Goal: Transaction & Acquisition: Purchase product/service

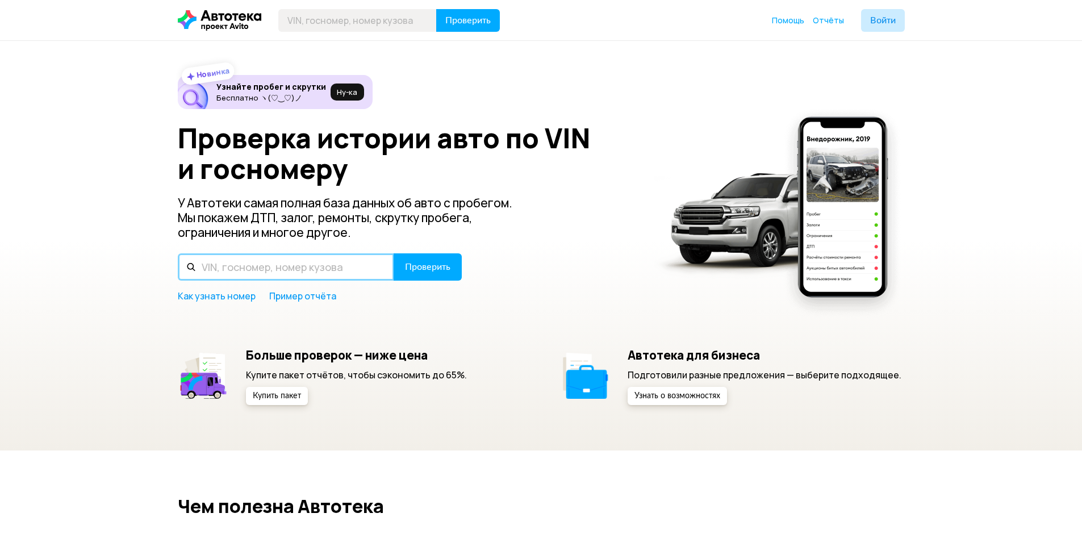
click at [320, 270] on input "text" at bounding box center [286, 266] width 216 height 27
click at [349, 250] on div "Проверка истории авто по VIN и госномеру У Автотеки самая полная база данных об…" at bounding box center [541, 212] width 727 height 179
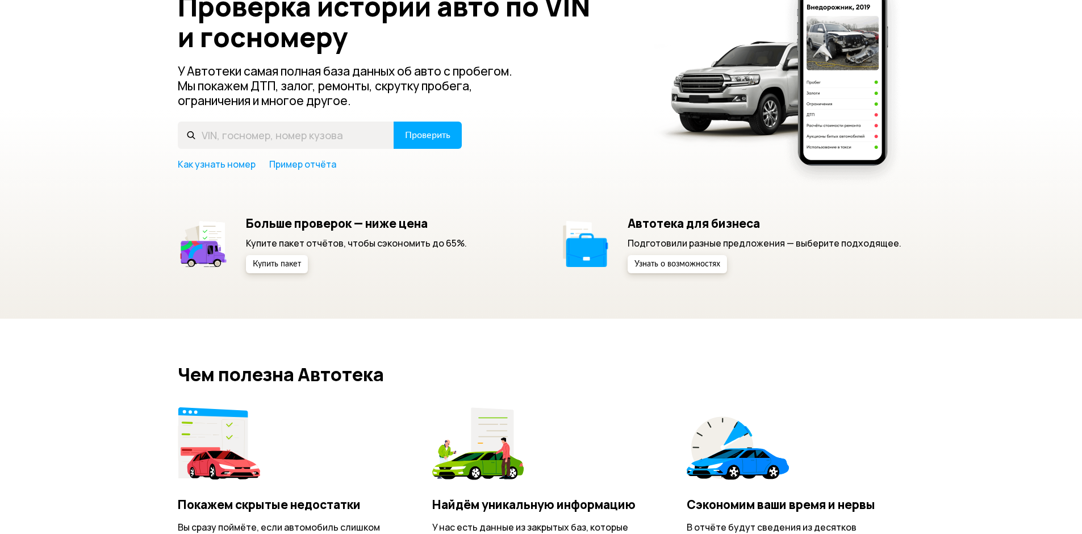
scroll to position [114, 0]
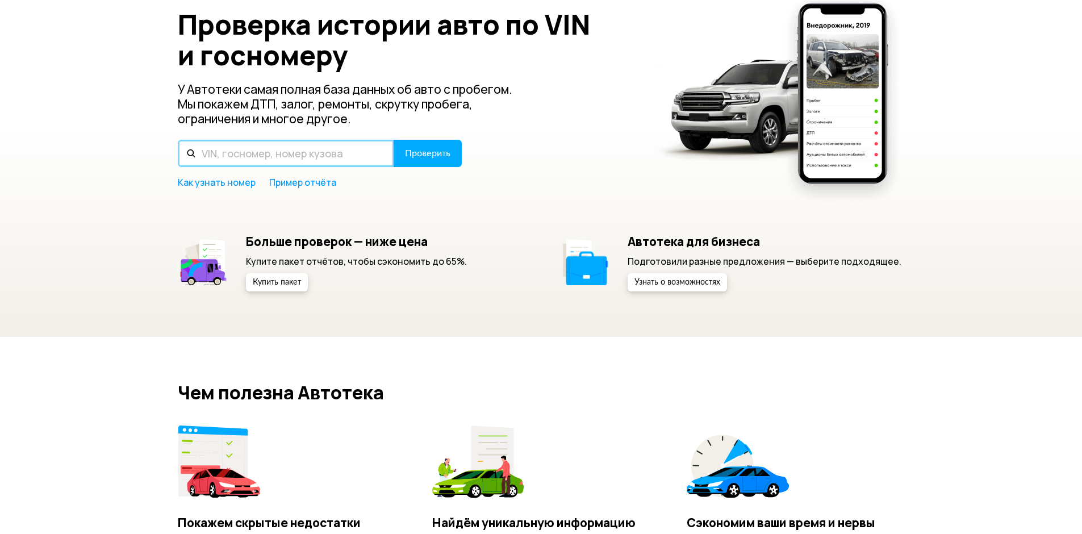
click at [304, 156] on input "text" at bounding box center [286, 153] width 216 height 27
drag, startPoint x: 292, startPoint y: 154, endPoint x: 298, endPoint y: 153, distance: 5.7
click at [293, 152] on input "text" at bounding box center [286, 153] width 216 height 27
paste input "[VEHICLE_IDENTIFICATION_NUMBER]"
type input "[VEHICLE_IDENTIFICATION_NUMBER]"
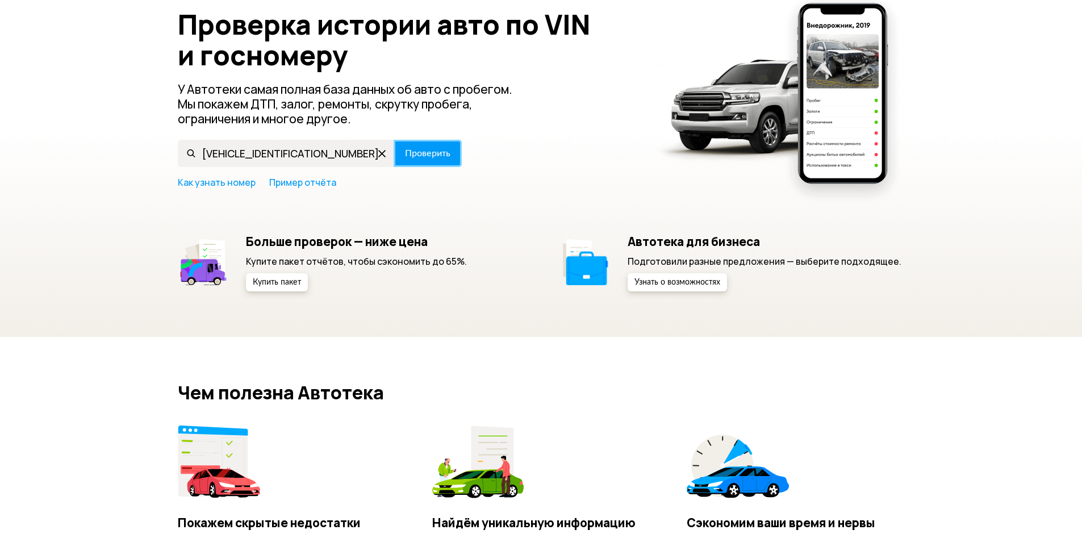
click at [434, 154] on span "Проверить" at bounding box center [427, 153] width 45 height 9
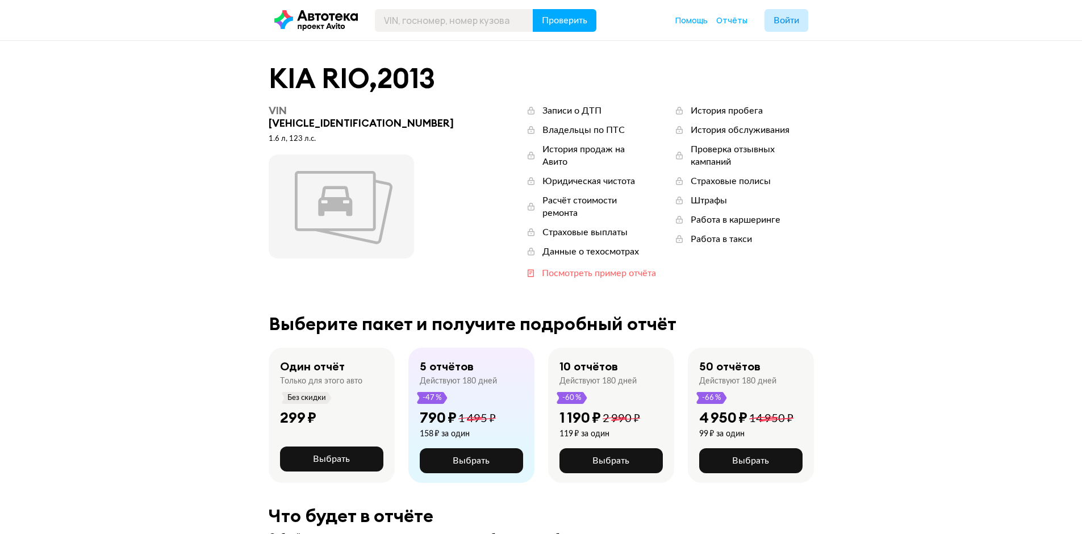
click at [542, 267] on div "Посмотреть пример отчёта" at bounding box center [599, 273] width 114 height 12
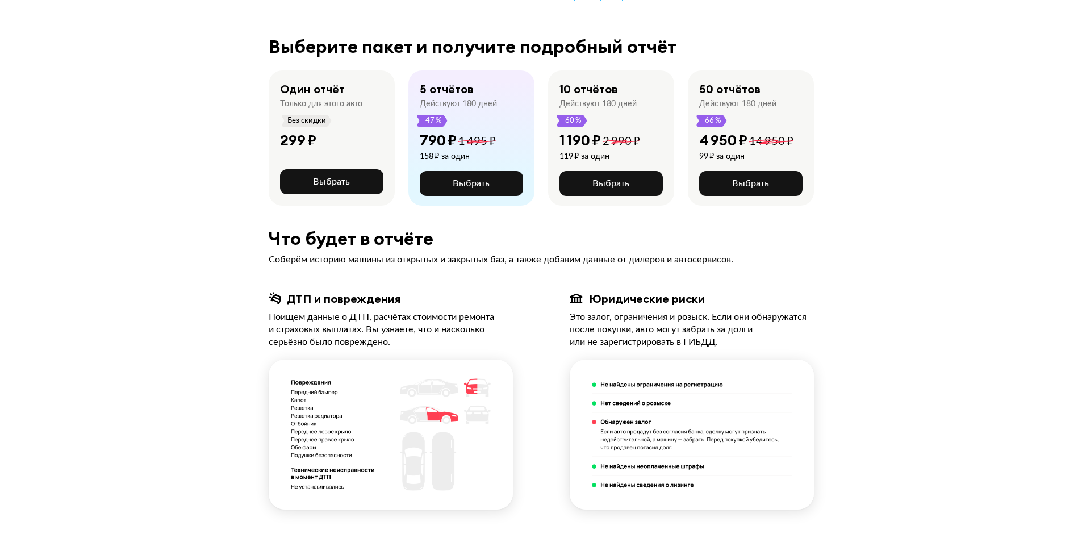
scroll to position [50, 0]
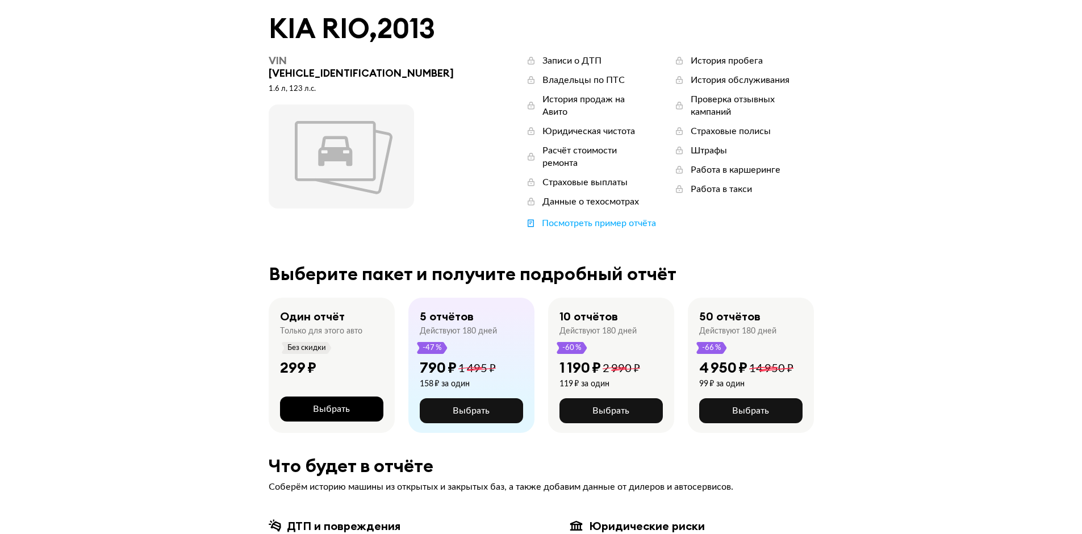
click at [315, 404] on span "Выбрать" at bounding box center [331, 408] width 37 height 9
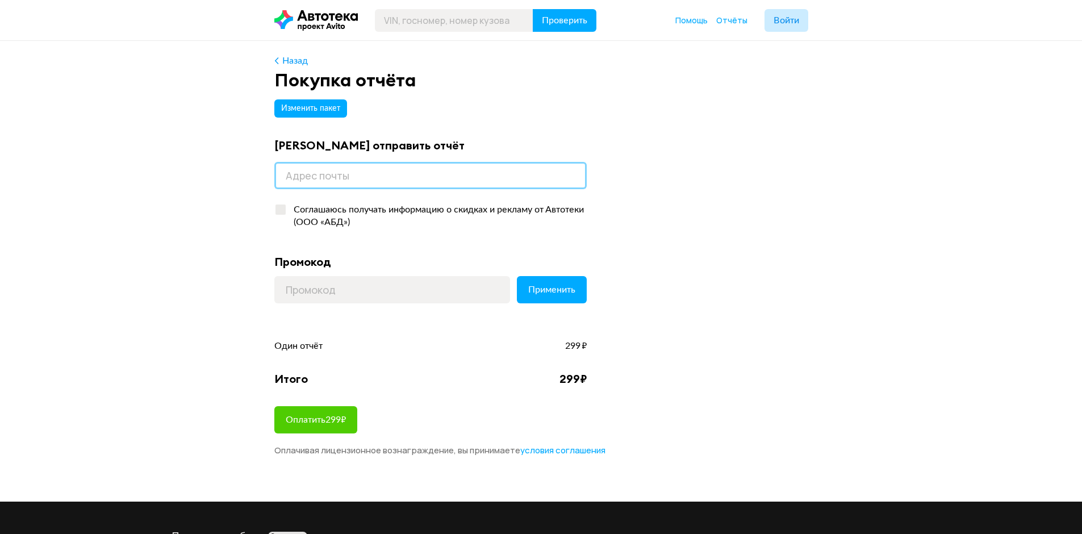
click at [320, 174] on input "email" at bounding box center [430, 175] width 312 height 27
type input "[EMAIL_ADDRESS][DOMAIN_NAME]"
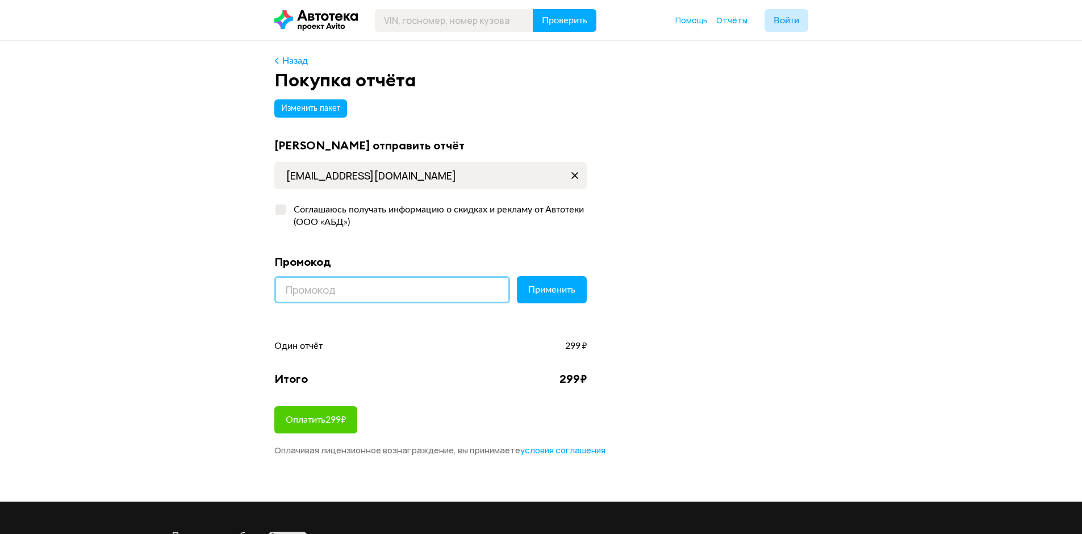
click at [309, 295] on input at bounding box center [392, 289] width 236 height 27
click at [355, 294] on input at bounding box center [392, 289] width 236 height 27
paste input "LETSGO"
type input "LETSGO"
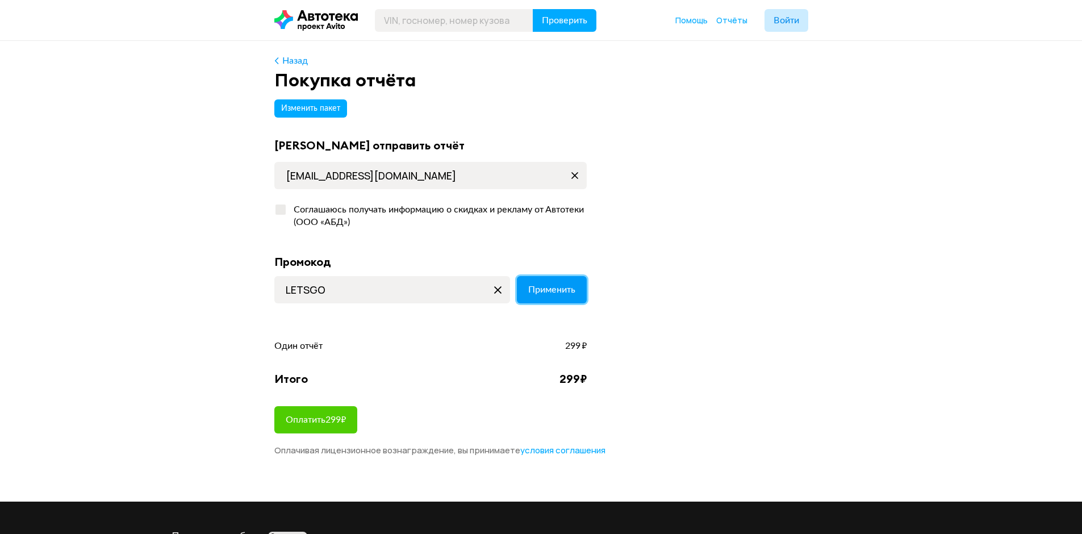
click at [537, 286] on span "Применить" at bounding box center [551, 289] width 47 height 9
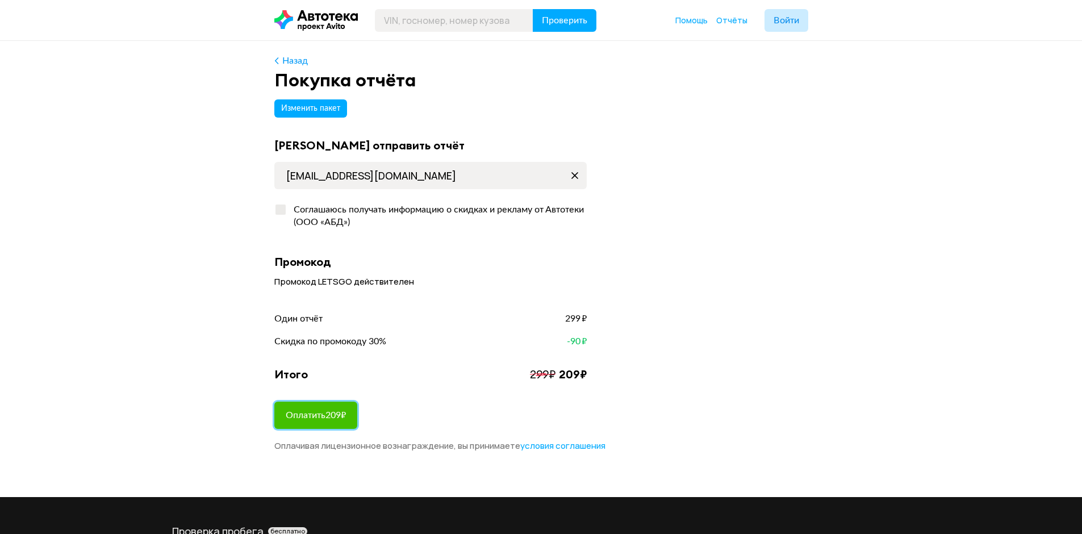
click at [333, 413] on span "Оплатить 209 ₽" at bounding box center [316, 415] width 60 height 9
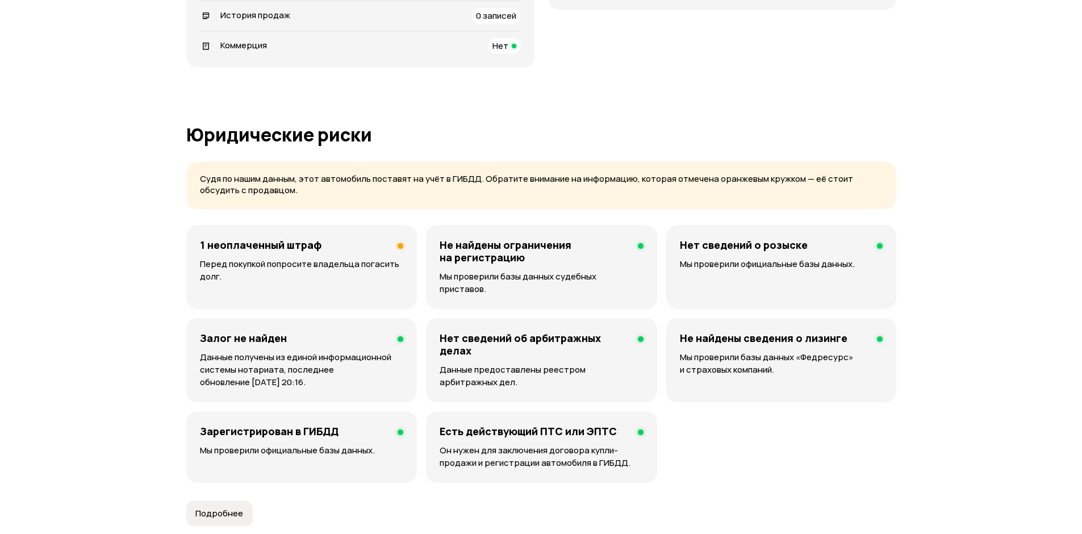
scroll to position [568, 0]
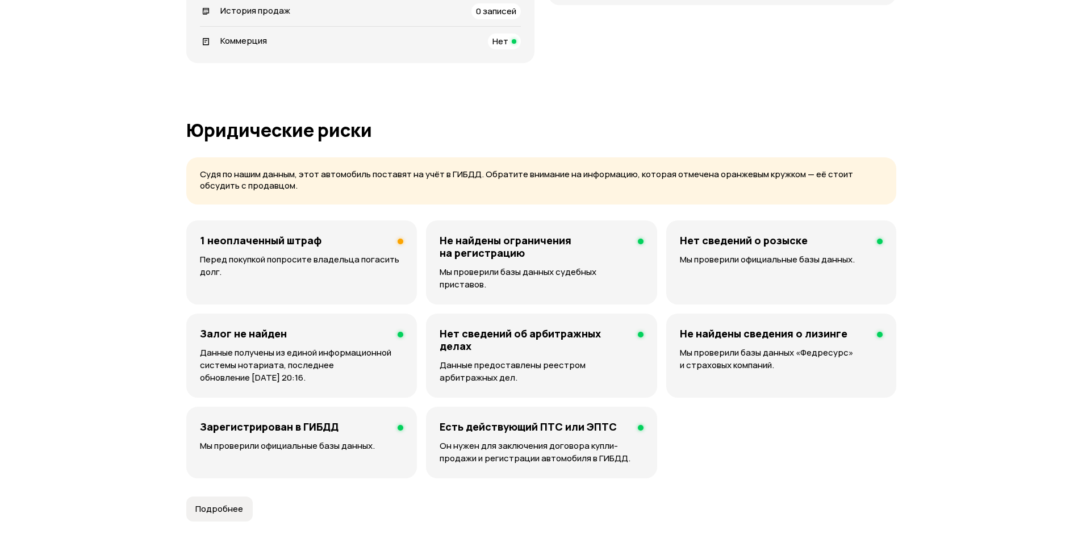
click at [361, 257] on p "Перед покупкой попросите владельца погасить долг." at bounding box center [301, 265] width 203 height 25
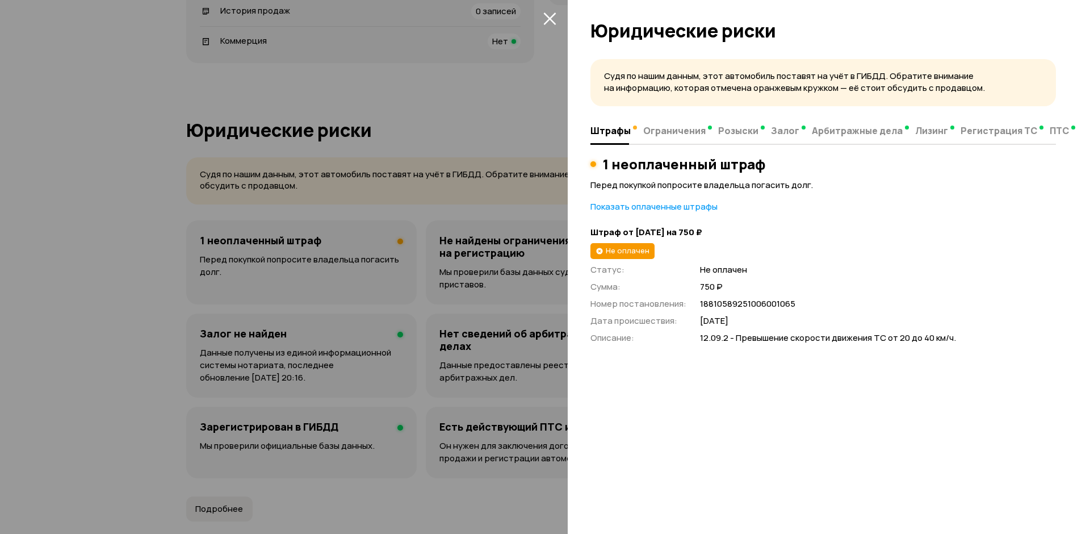
click at [361, 257] on div at bounding box center [545, 267] width 1090 height 534
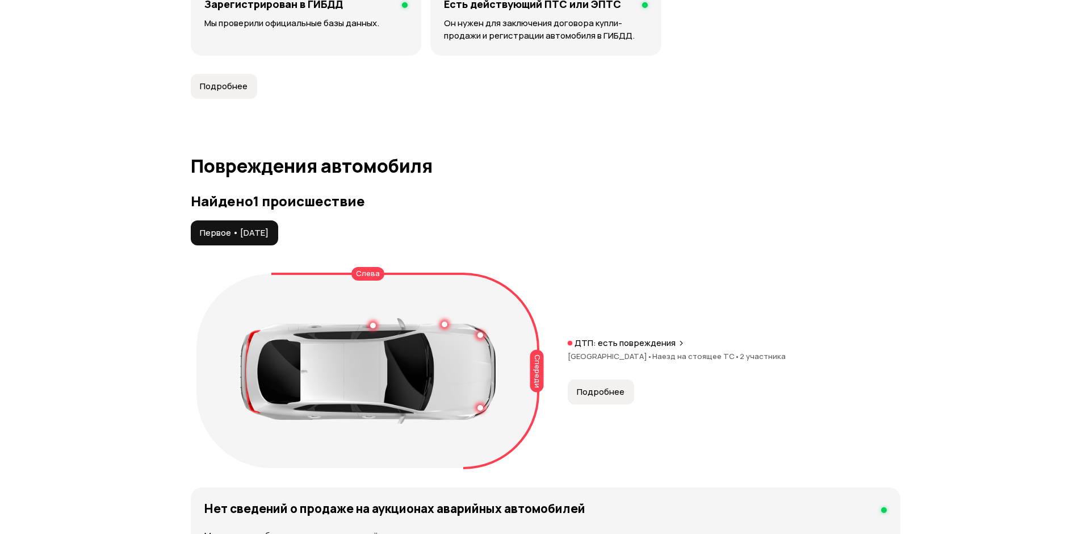
scroll to position [1022, 0]
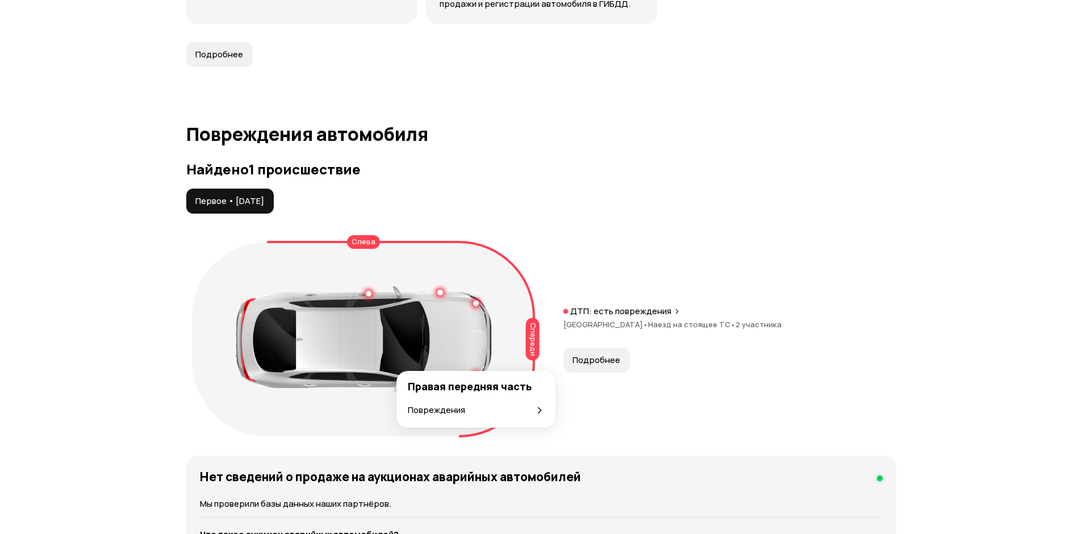
click at [474, 372] on div at bounding box center [476, 376] width 8 height 8
click at [486, 406] on div "Повреждения" at bounding box center [476, 410] width 136 height 12
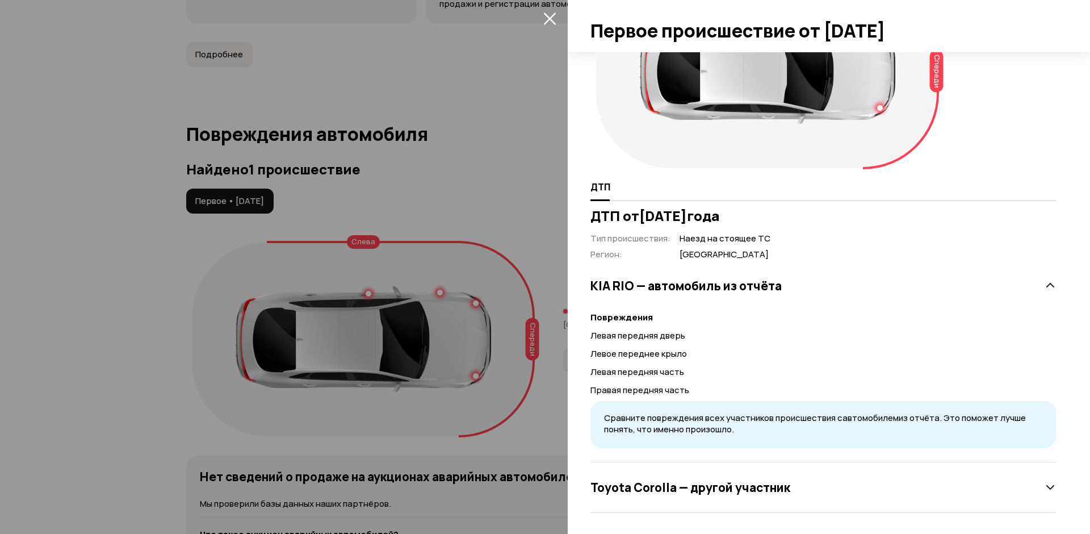
scroll to position [86, 0]
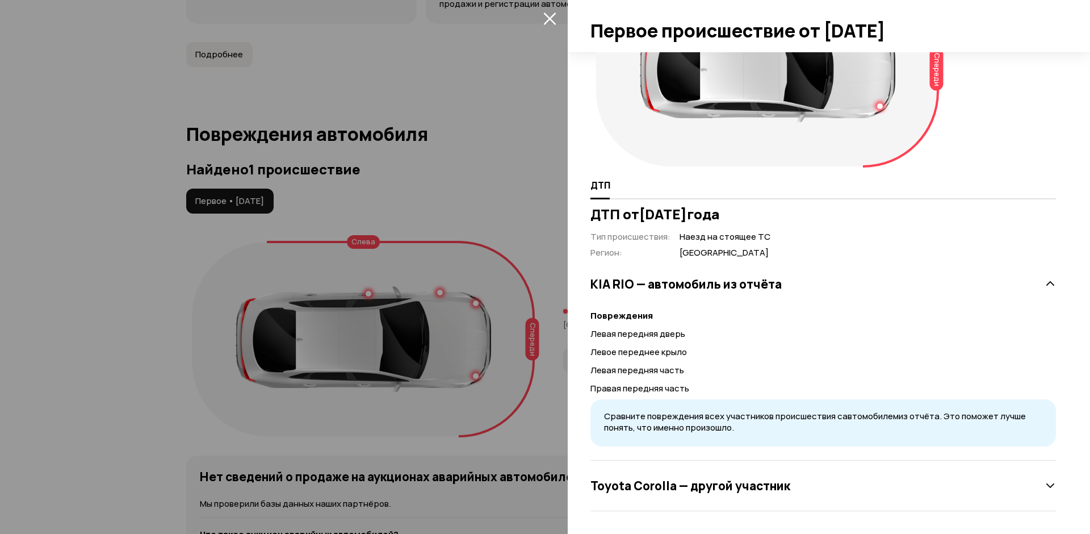
click at [499, 327] on div at bounding box center [545, 267] width 1090 height 534
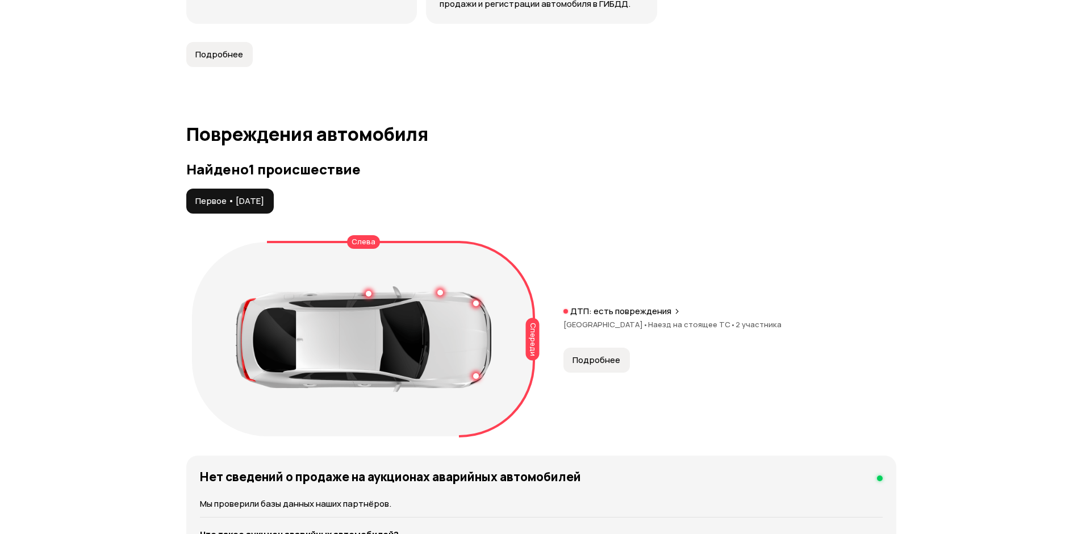
click at [593, 354] on span "Подробнее" at bounding box center [596, 359] width 48 height 11
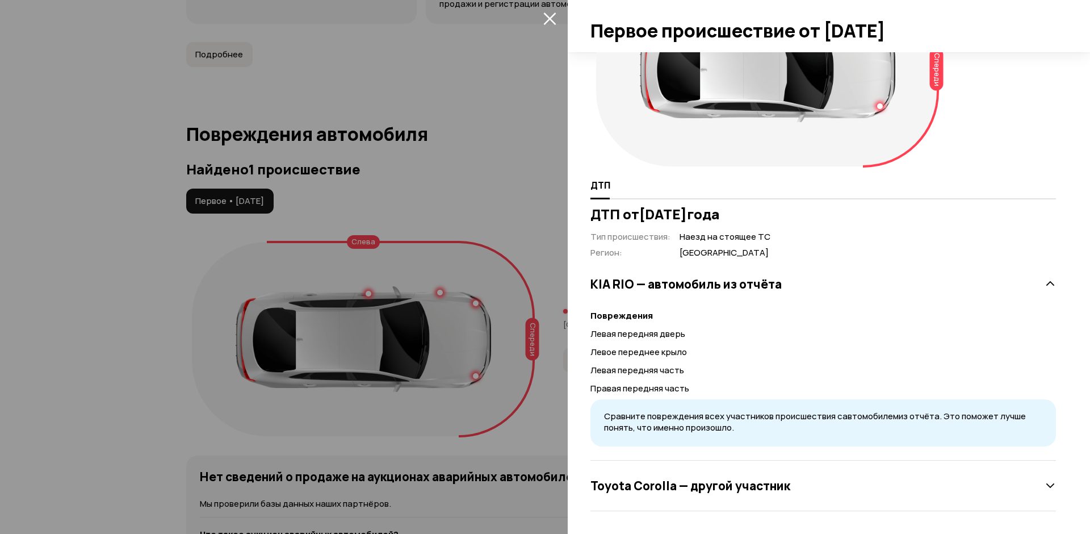
click at [683, 491] on h3 "Toyota Corolla — другой участник" at bounding box center [691, 485] width 200 height 15
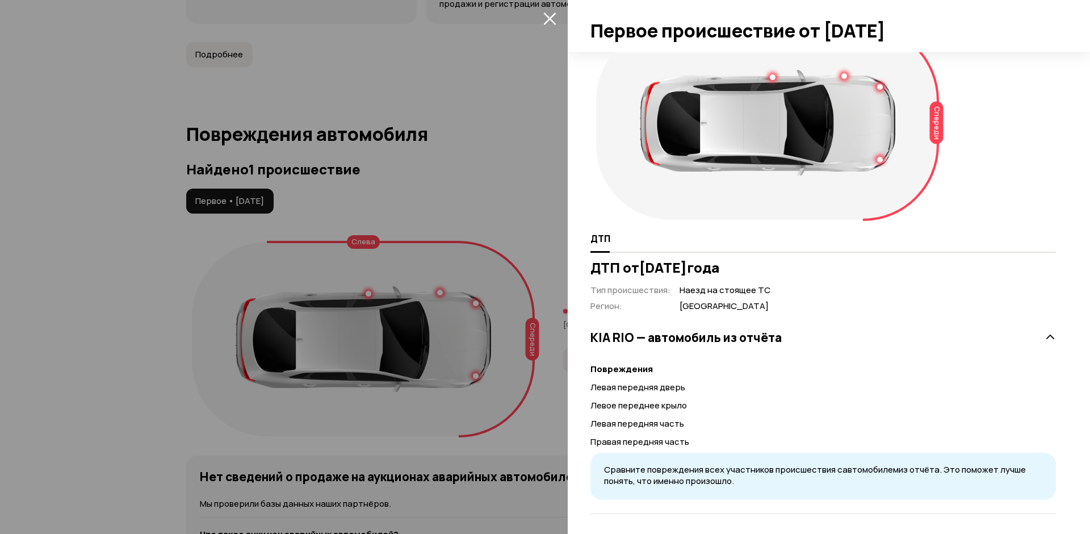
scroll to position [14, 0]
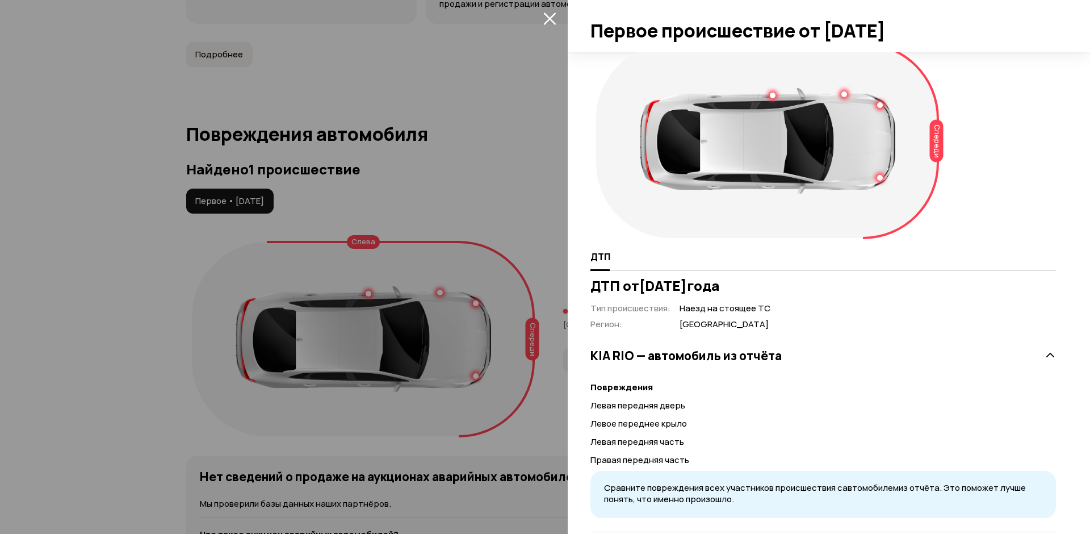
click at [664, 359] on h3 "KIA RIO — автомобиль из отчёта" at bounding box center [686, 355] width 191 height 15
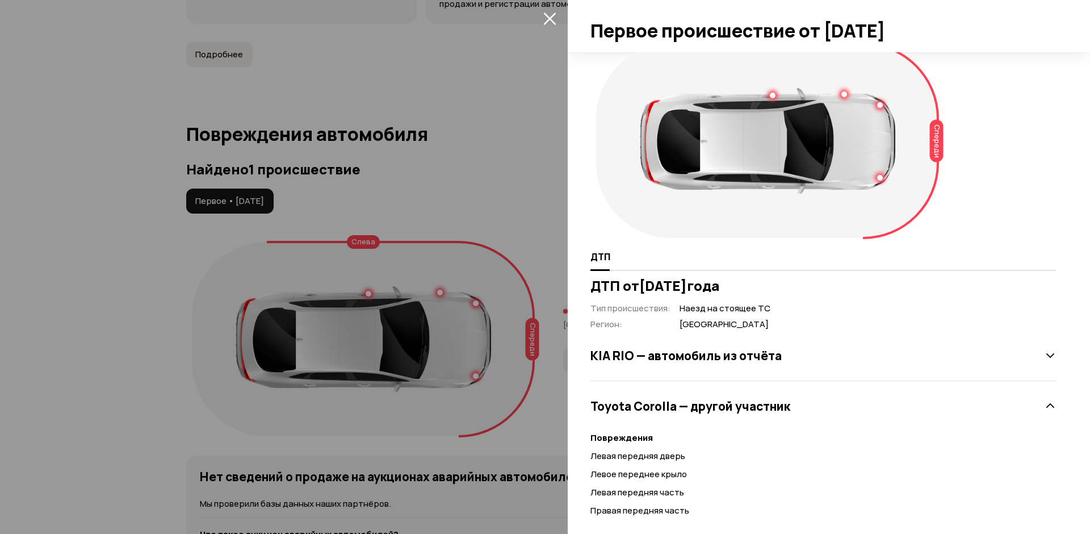
click at [664, 359] on h3 "KIA RIO — автомобиль из отчёта" at bounding box center [686, 355] width 191 height 15
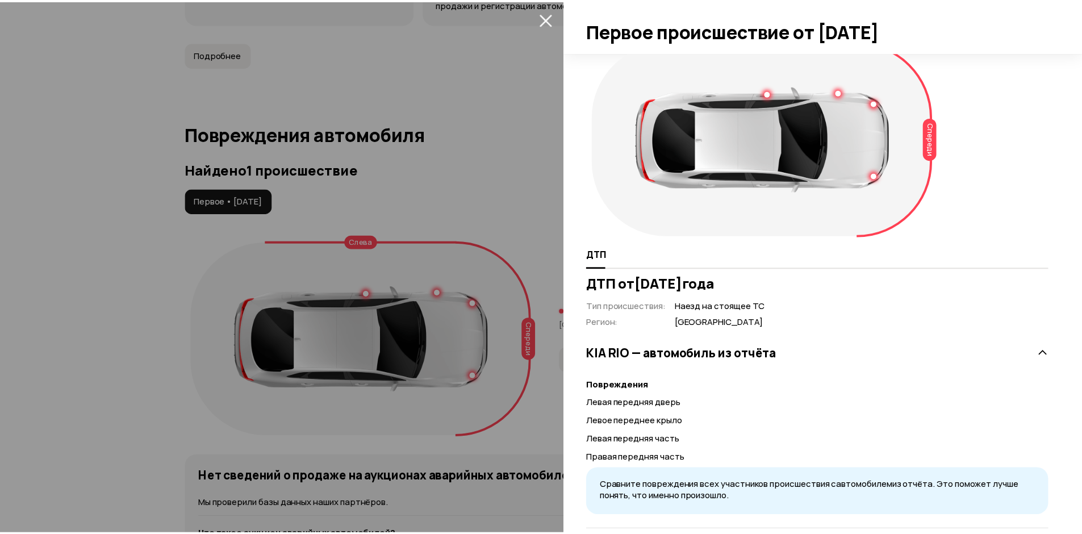
scroll to position [0, 0]
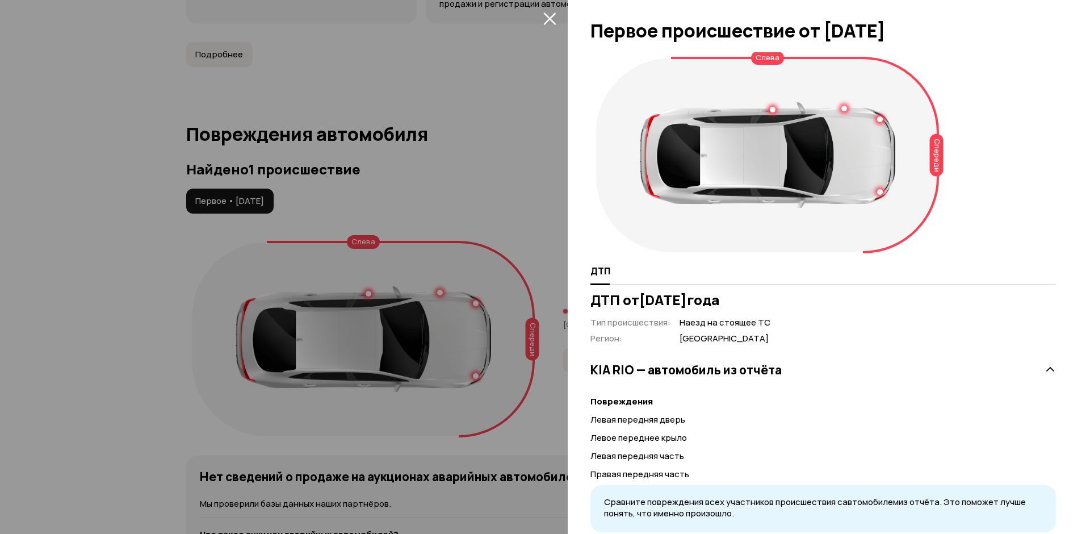
click at [480, 217] on div at bounding box center [545, 267] width 1090 height 534
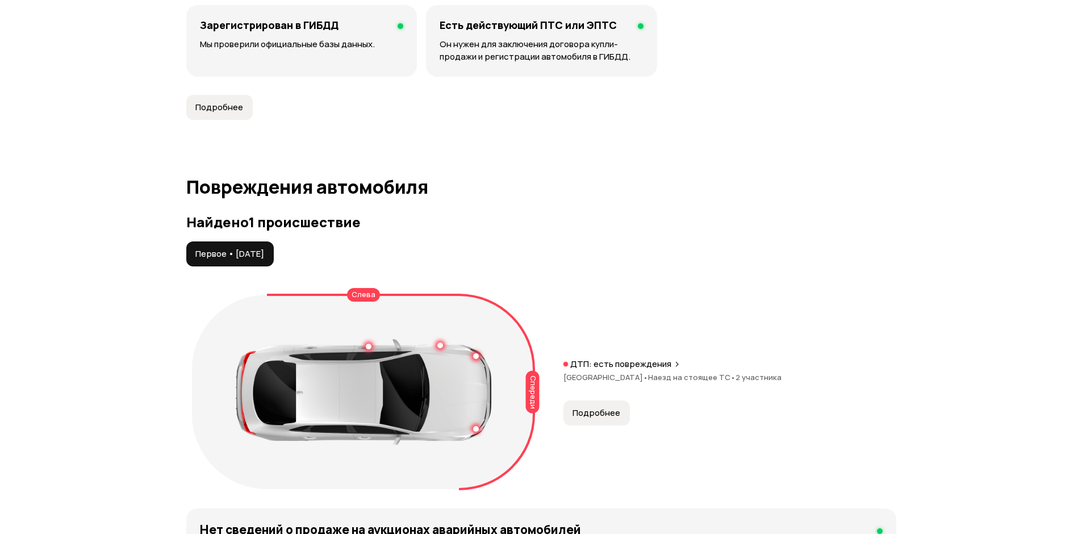
scroll to position [965, 0]
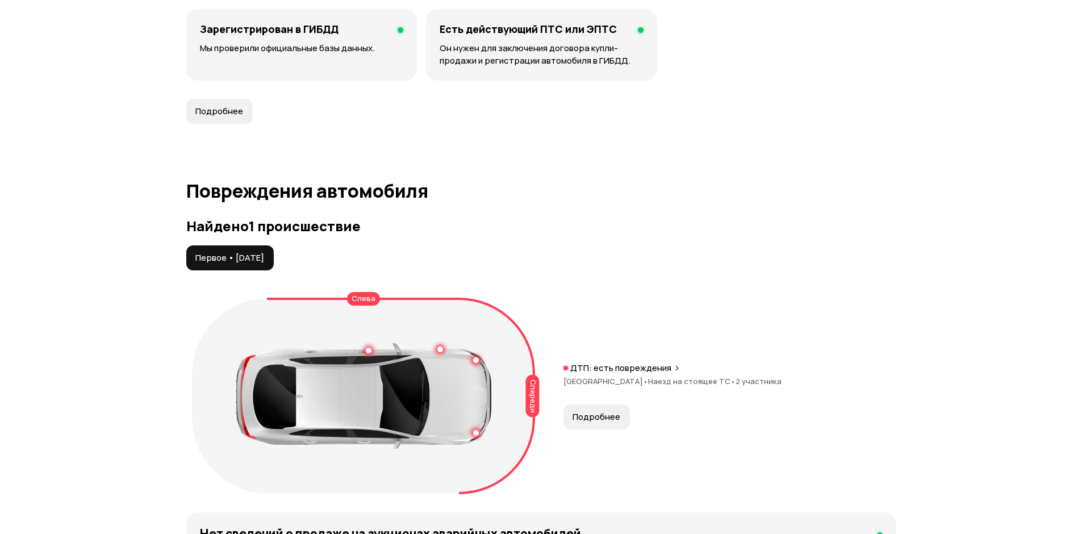
drag, startPoint x: 246, startPoint y: 246, endPoint x: 326, endPoint y: 248, distance: 80.1
click at [325, 248] on div "Первое • 27 окт 2019" at bounding box center [541, 257] width 710 height 25
drag, startPoint x: 249, startPoint y: 242, endPoint x: 223, endPoint y: 139, distance: 106.5
click at [249, 252] on span "Первое • 27 окт 2019" at bounding box center [229, 257] width 69 height 11
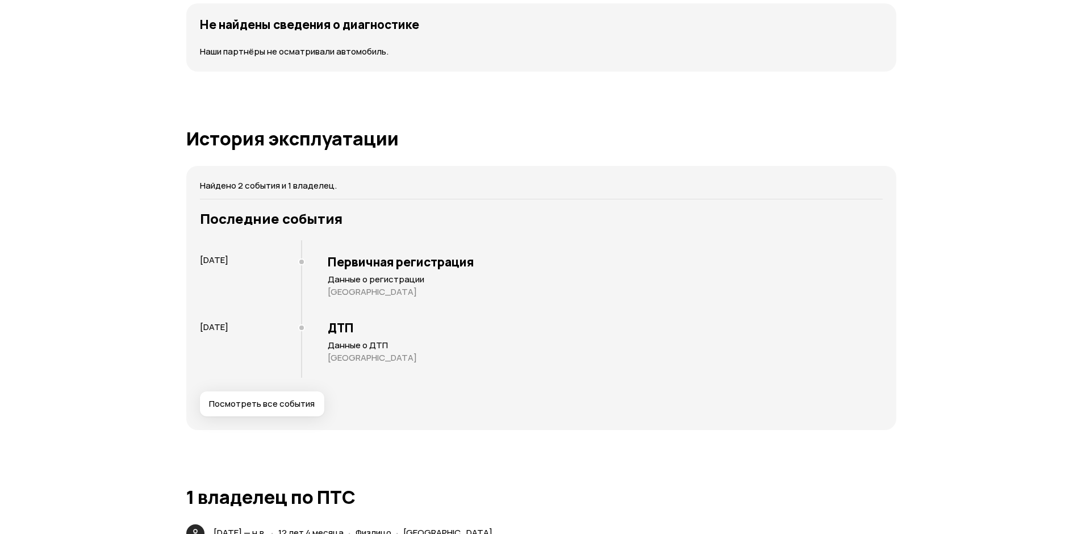
scroll to position [1647, 0]
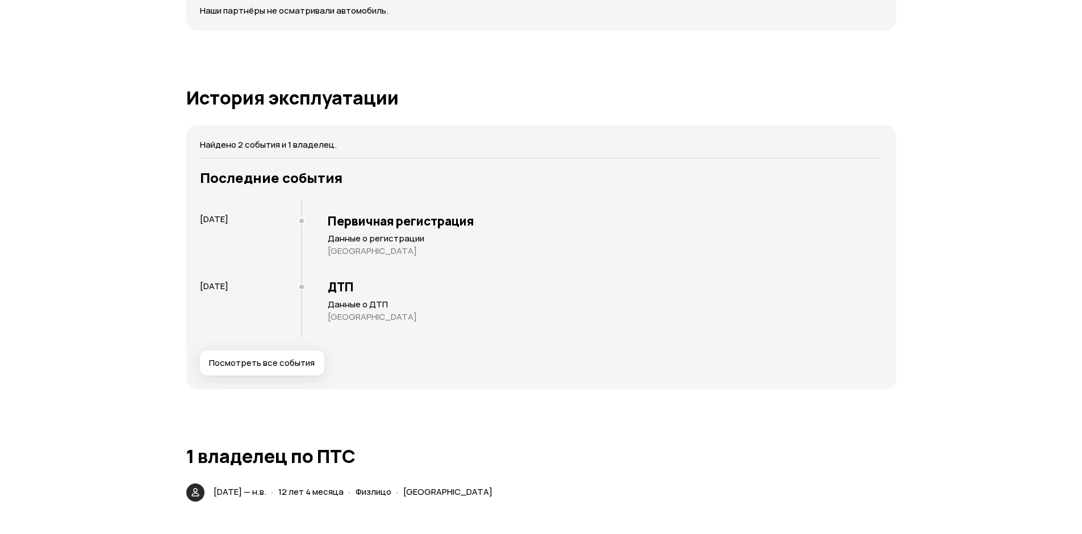
drag, startPoint x: 195, startPoint y: 207, endPoint x: 281, endPoint y: 208, distance: 85.2
click at [276, 208] on div "Найдено 2 события и 1 владелец. Последние события 6 июля 2013 Первичная регистр…" at bounding box center [541, 257] width 710 height 264
drag, startPoint x: 386, startPoint y: 209, endPoint x: 403, endPoint y: 210, distance: 16.5
click at [402, 214] on h3 "Первичная регистрация" at bounding box center [605, 221] width 555 height 15
drag, startPoint x: 201, startPoint y: 273, endPoint x: 248, endPoint y: 271, distance: 46.6
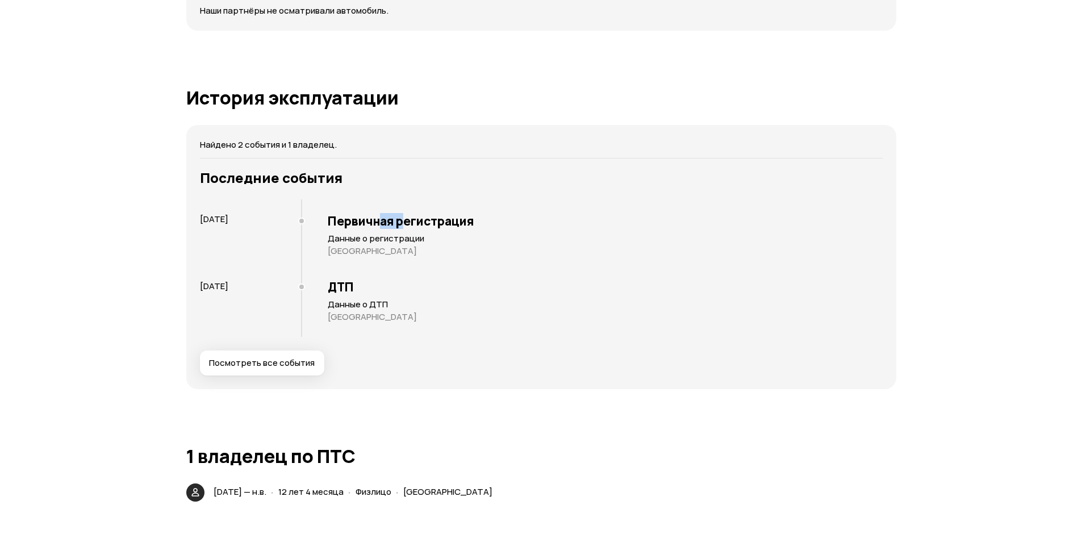
click at [245, 271] on div "Последние события 6 июля 2013 Первичная регистрация Данные о регистрации Ханты …" at bounding box center [541, 273] width 687 height 206
click at [253, 313] on div "27 октября 2019" at bounding box center [250, 304] width 101 height 66
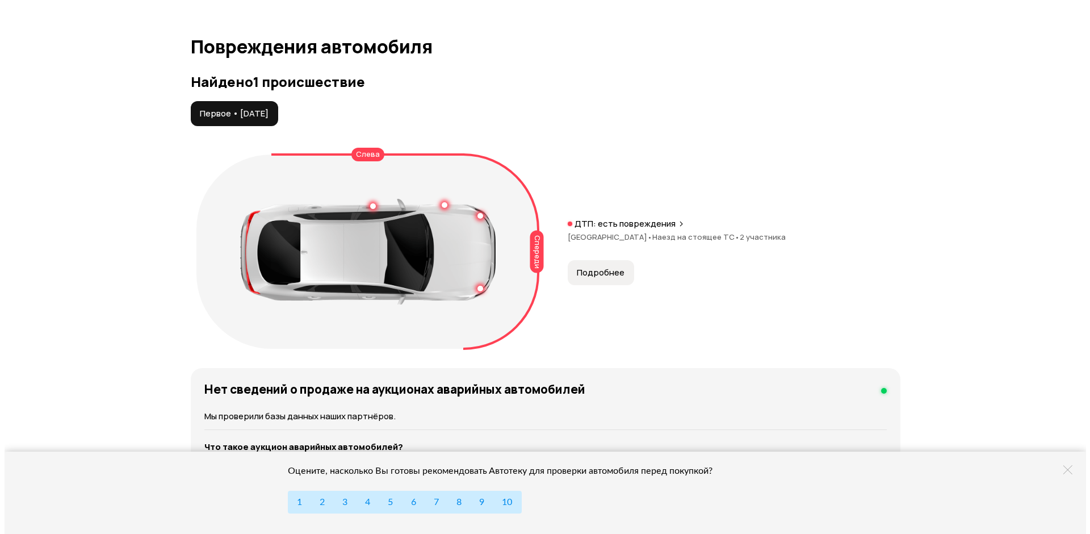
scroll to position [1136, 0]
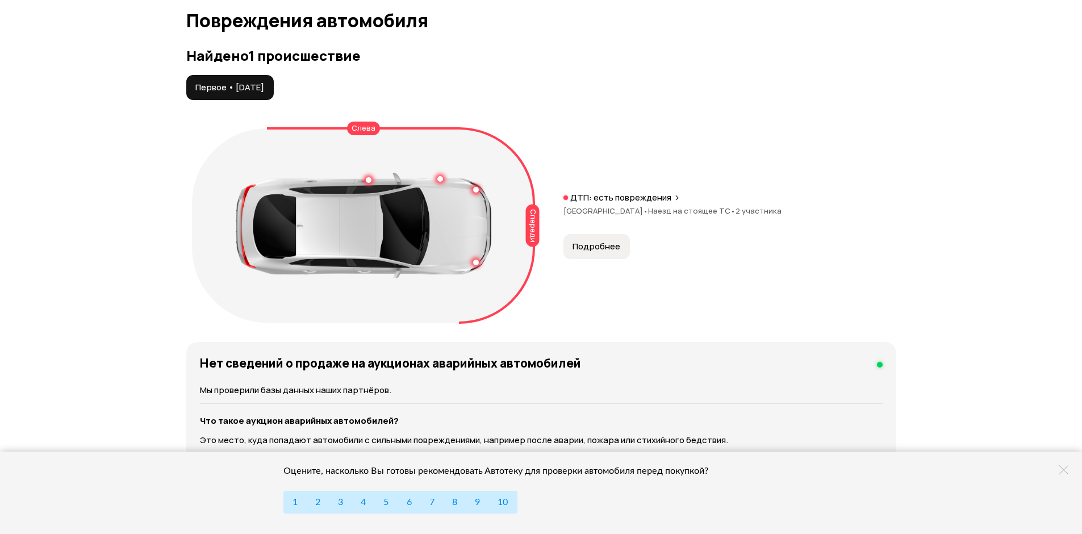
click at [591, 241] on span "Подробнее" at bounding box center [596, 246] width 48 height 11
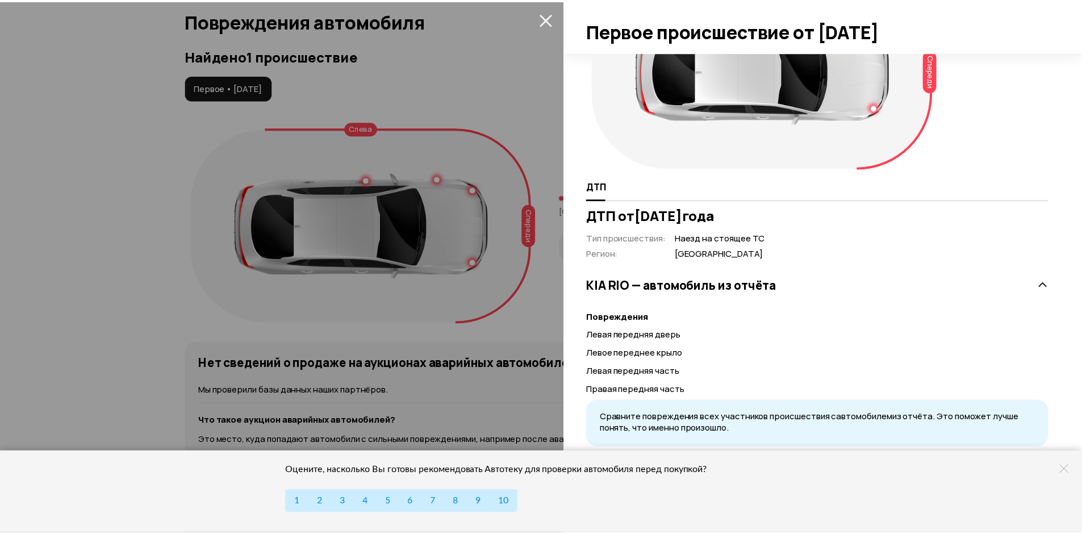
scroll to position [86, 0]
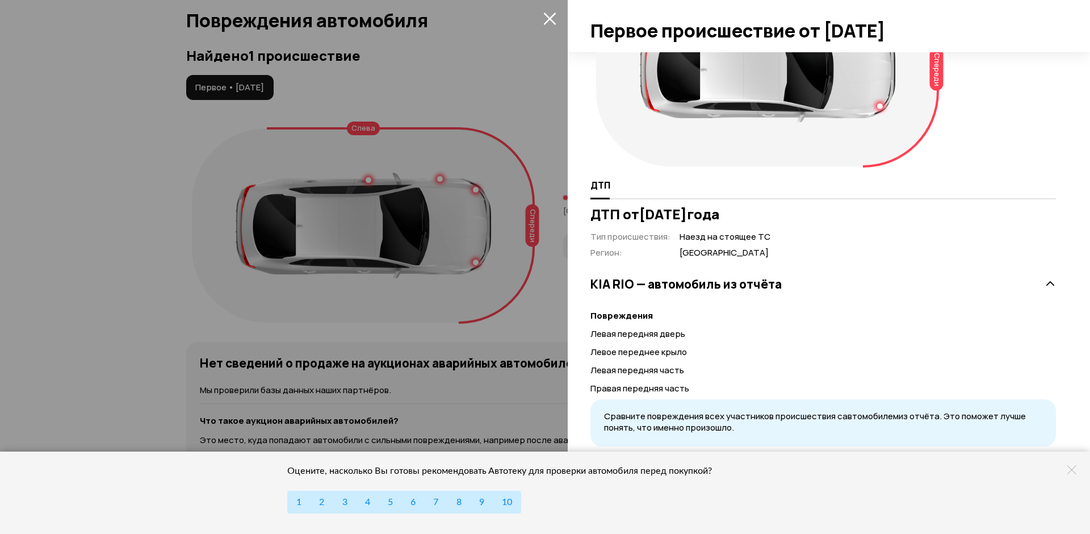
drag, startPoint x: 521, startPoint y: 305, endPoint x: 617, endPoint y: 138, distance: 193.1
click at [521, 305] on div at bounding box center [545, 267] width 1090 height 534
